Goal: Task Accomplishment & Management: Use online tool/utility

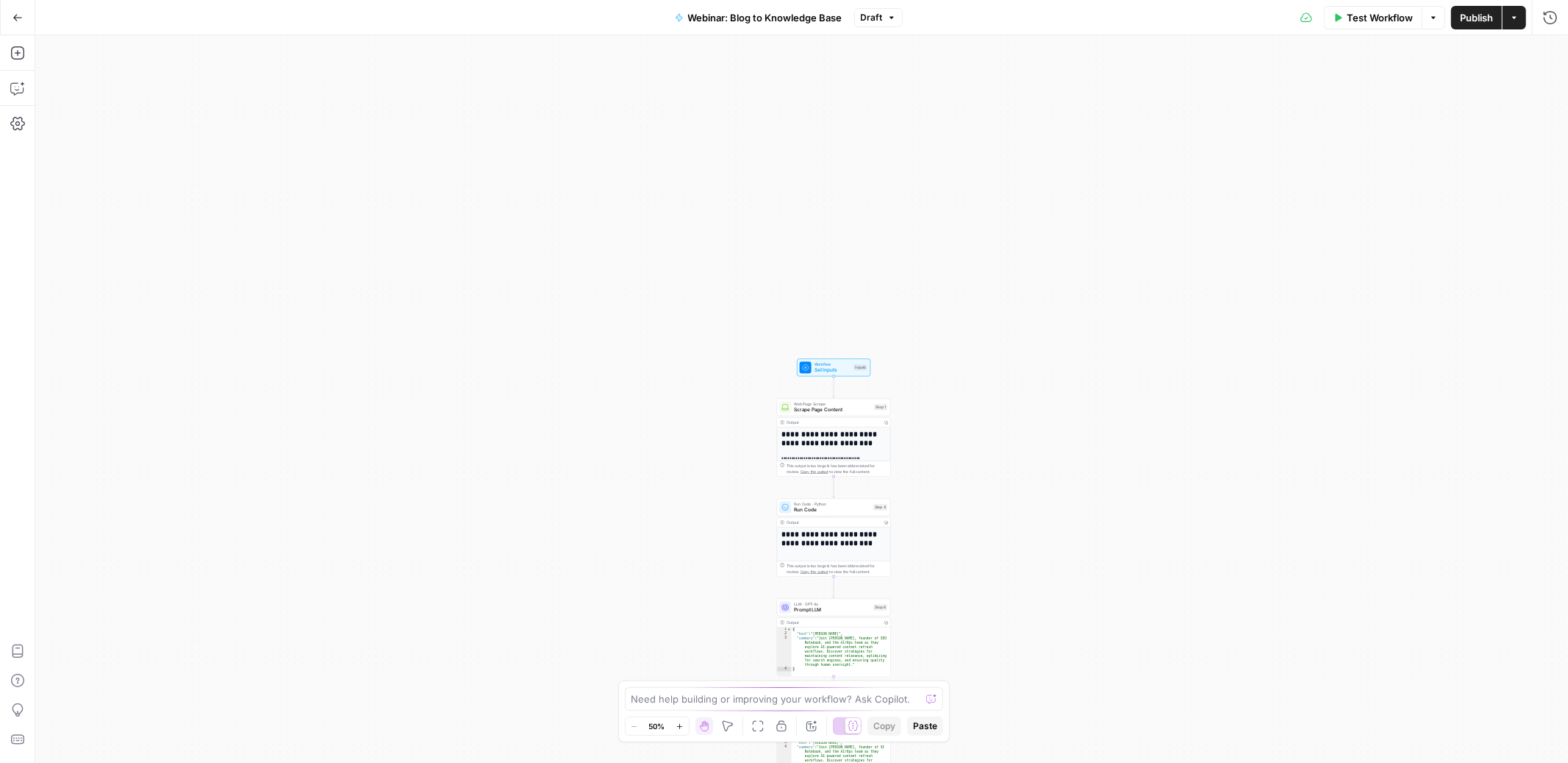
click at [23, 14] on button "Go Back" at bounding box center [17, 17] width 26 height 26
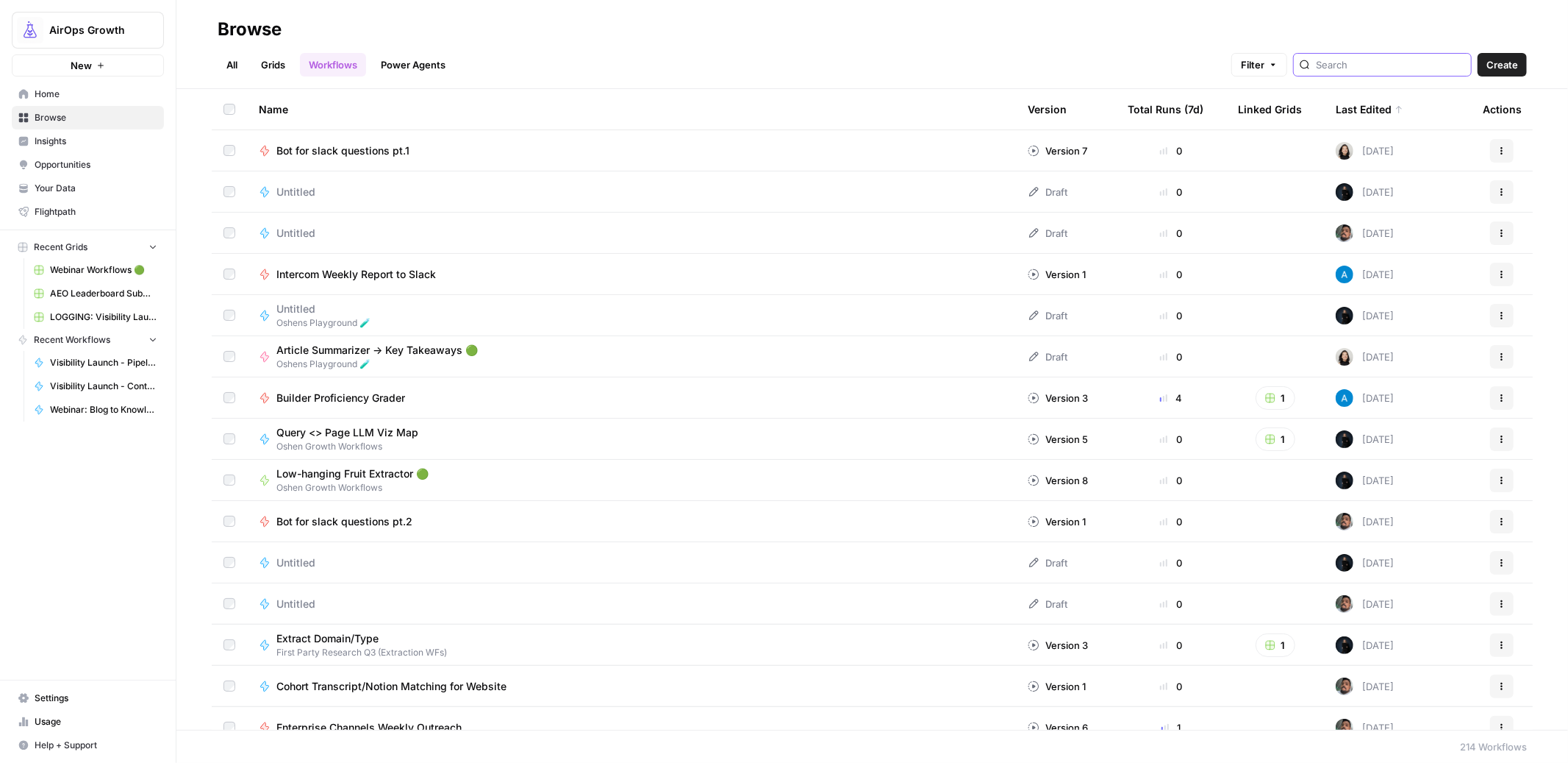
click at [1388, 66] on input "search" at bounding box center [1390, 64] width 149 height 15
